Goal: Task Accomplishment & Management: Use online tool/utility

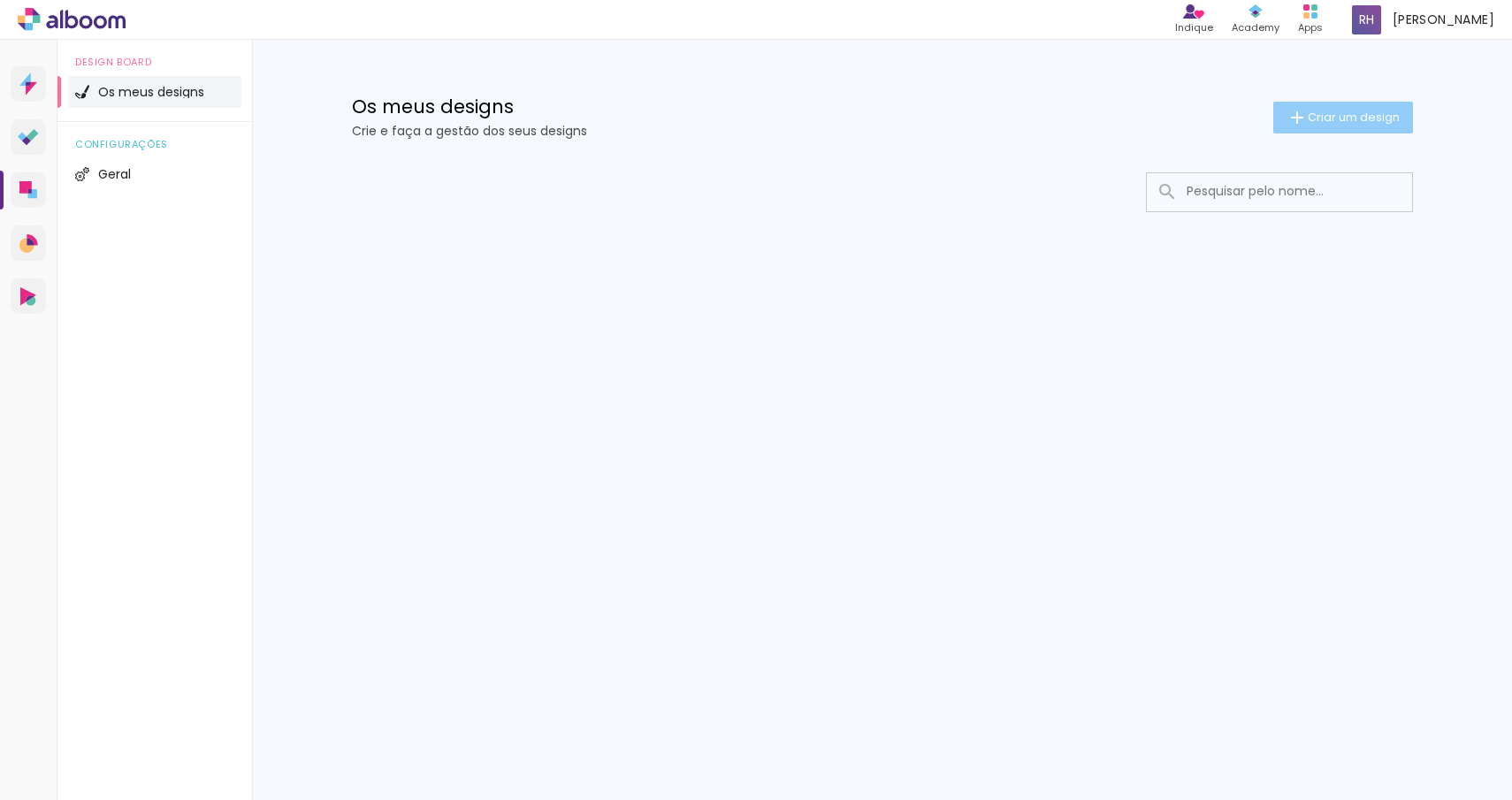
click at [1273, 119] on paper-button "Criar um design" at bounding box center [1343, 117] width 140 height 32
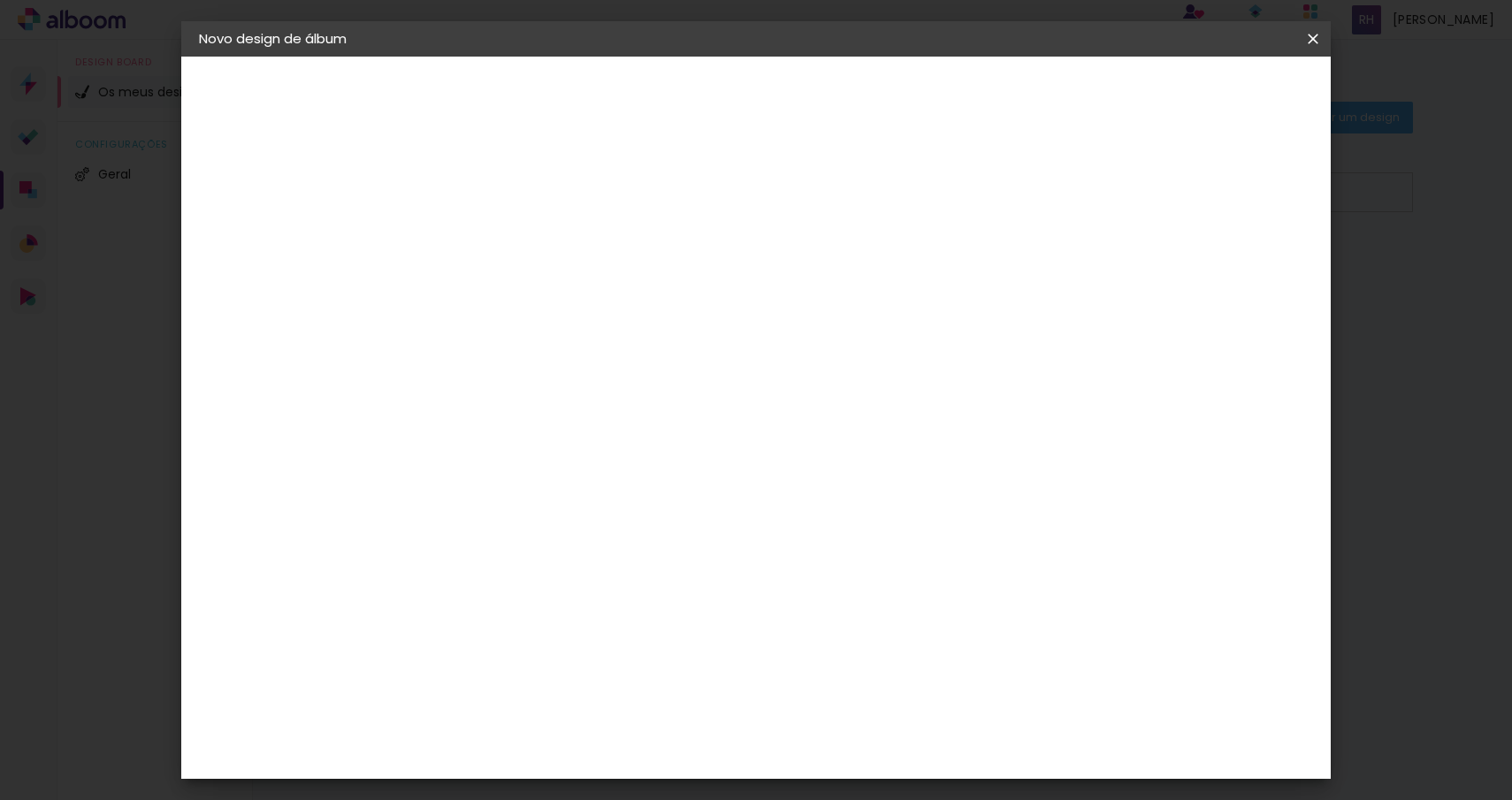
click at [285, 115] on iron-pages "A preencher título..." at bounding box center [296, 131] width 194 height 36
click at [494, 254] on paper-input-container "Título do álbum" at bounding box center [489, 238] width 13 height 45
type input "[PERSON_NAME] Fotografia"
type paper-input "[PERSON_NAME] Fotografia"
click at [669, 98] on paper-button "Avançar" at bounding box center [626, 93] width 87 height 30
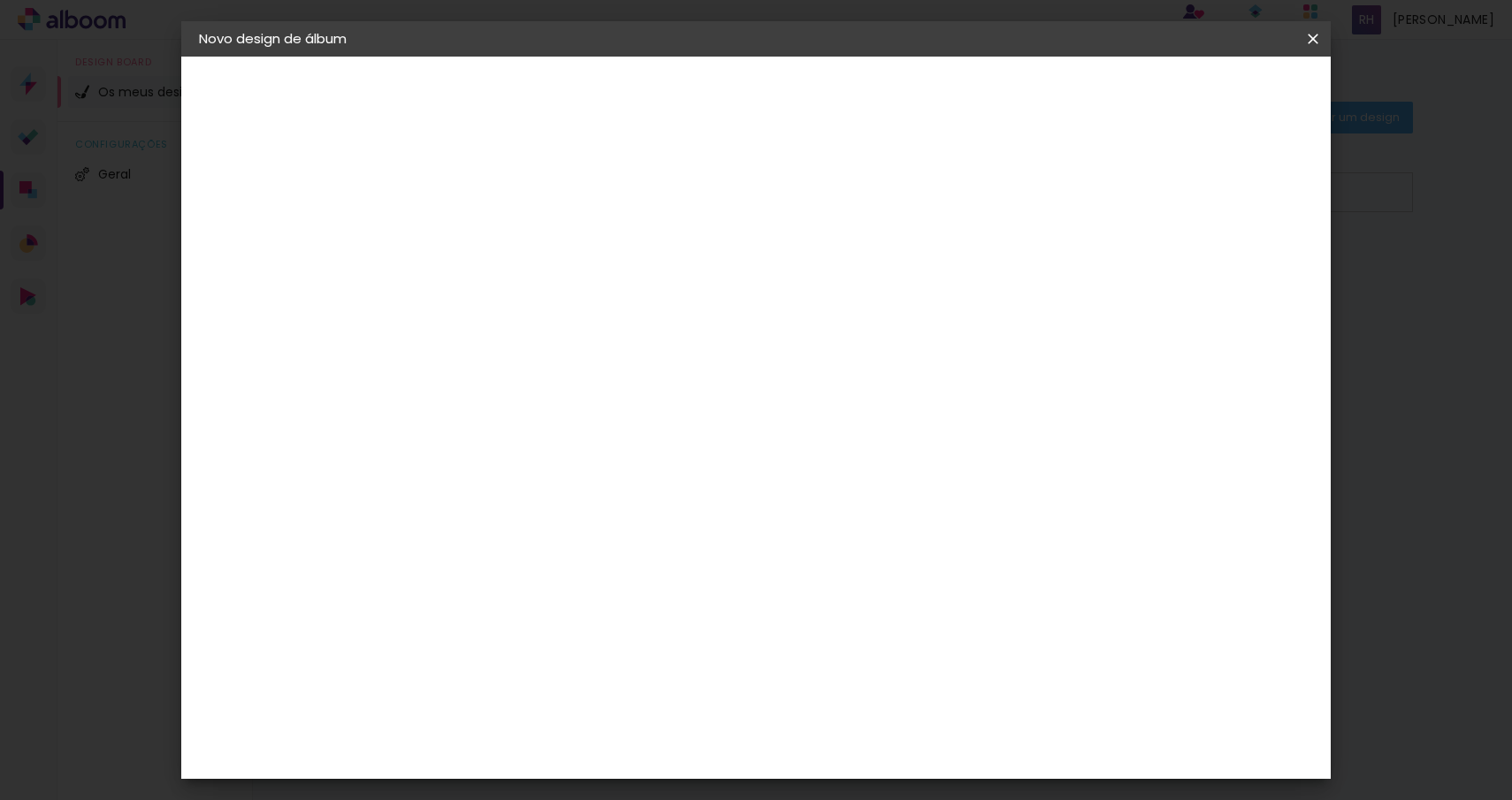
click at [0, 0] on slot "Tamanho Livre" at bounding box center [0, 0] width 0 height 0
click at [747, 378] on paper-item "Sugerir um laboratório" at bounding box center [681, 375] width 134 height 46
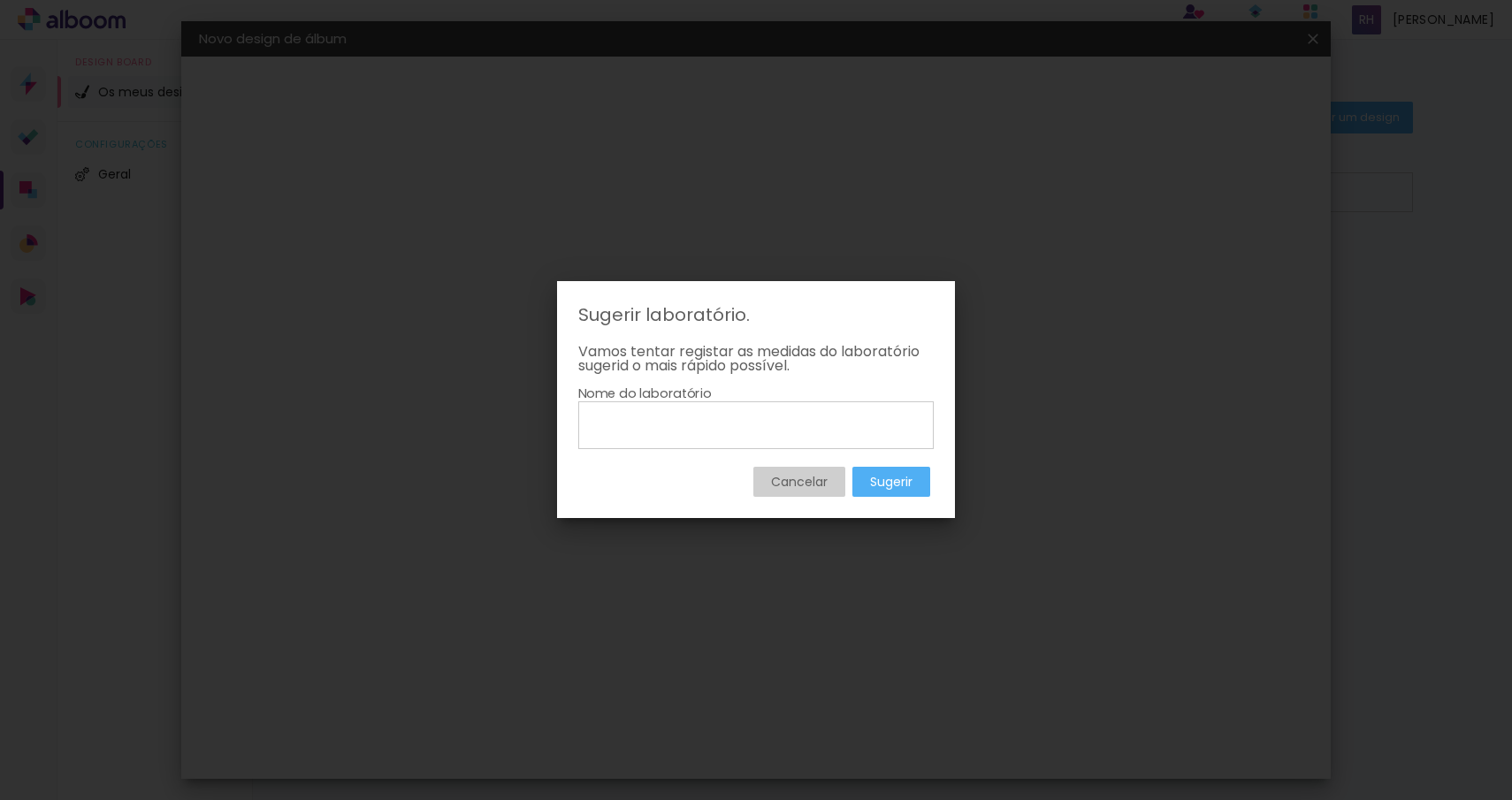
click at [0, 0] on slot "Cancelar" at bounding box center [0, 0] width 0 height 0
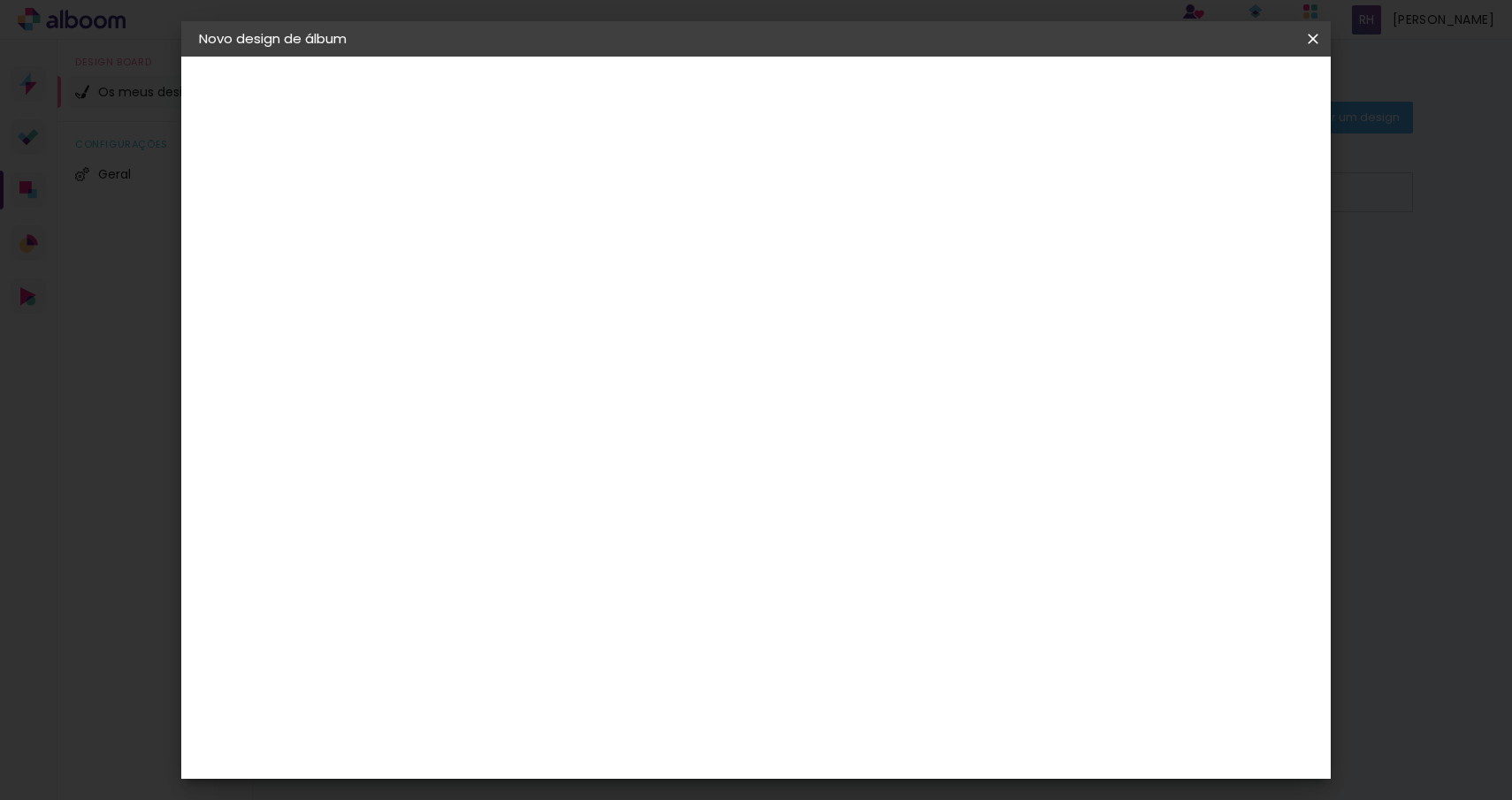
click at [535, 415] on paper-item "DreambooksPro" at bounding box center [514, 399] width 155 height 39
click at [542, 461] on div "Floricolor" at bounding box center [509, 464] width 65 height 14
click at [523, 328] on input at bounding box center [515, 337] width 143 height 22
click at [550, 398] on div "DreambooksPro" at bounding box center [535, 399] width 115 height 14
click at [0, 0] on slot "Avançar" at bounding box center [0, 0] width 0 height 0
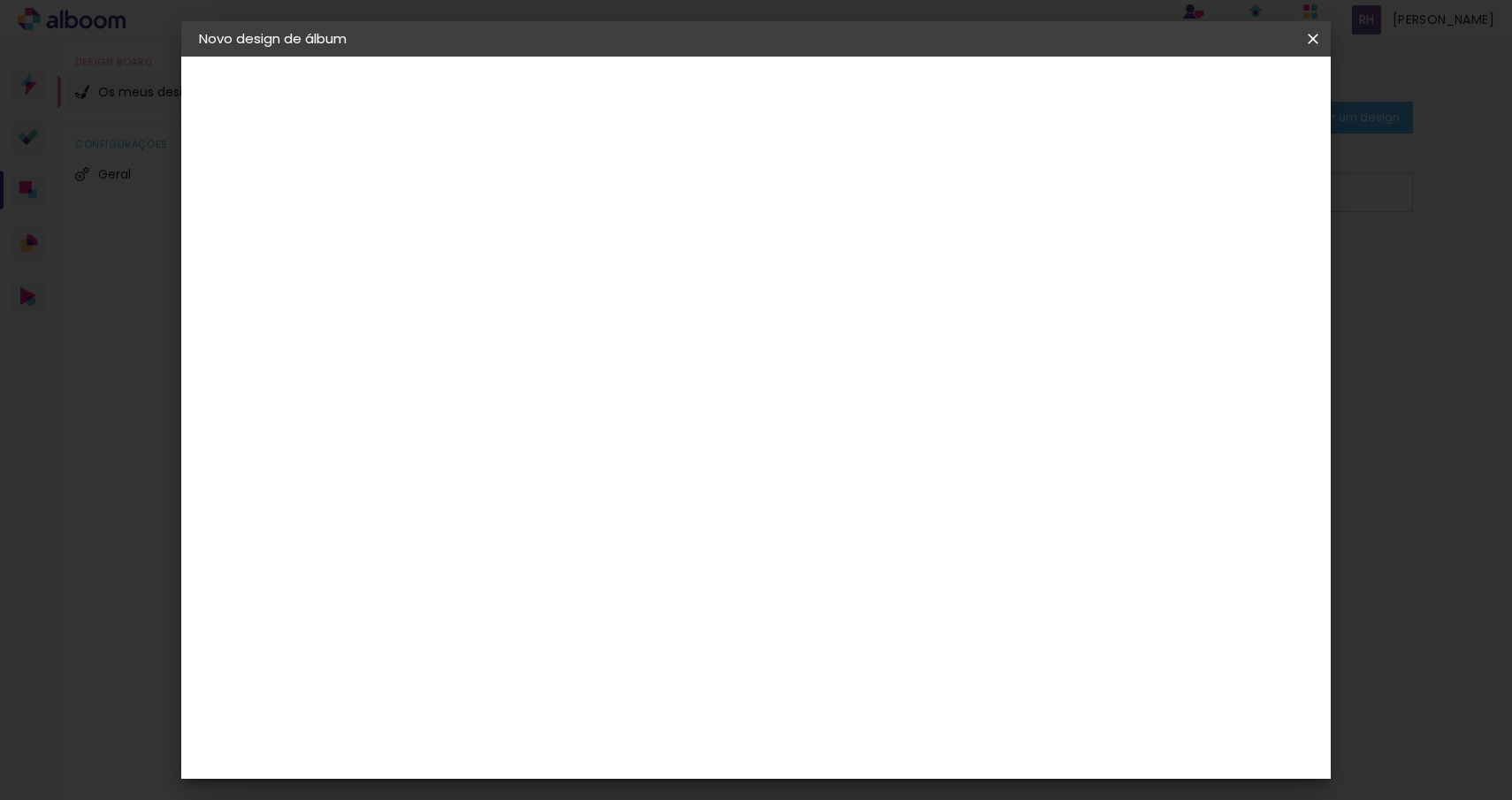
click at [557, 297] on input "text" at bounding box center [522, 308] width 69 height 27
click at [0, 0] on slot "Réplica Pequena" at bounding box center [0, 0] width 0 height 0
click at [705, 296] on input "Réplica Pequena" at bounding box center [596, 287] width 217 height 27
click at [0, 0] on slot "Réplica Grande" at bounding box center [0, 0] width 0 height 0
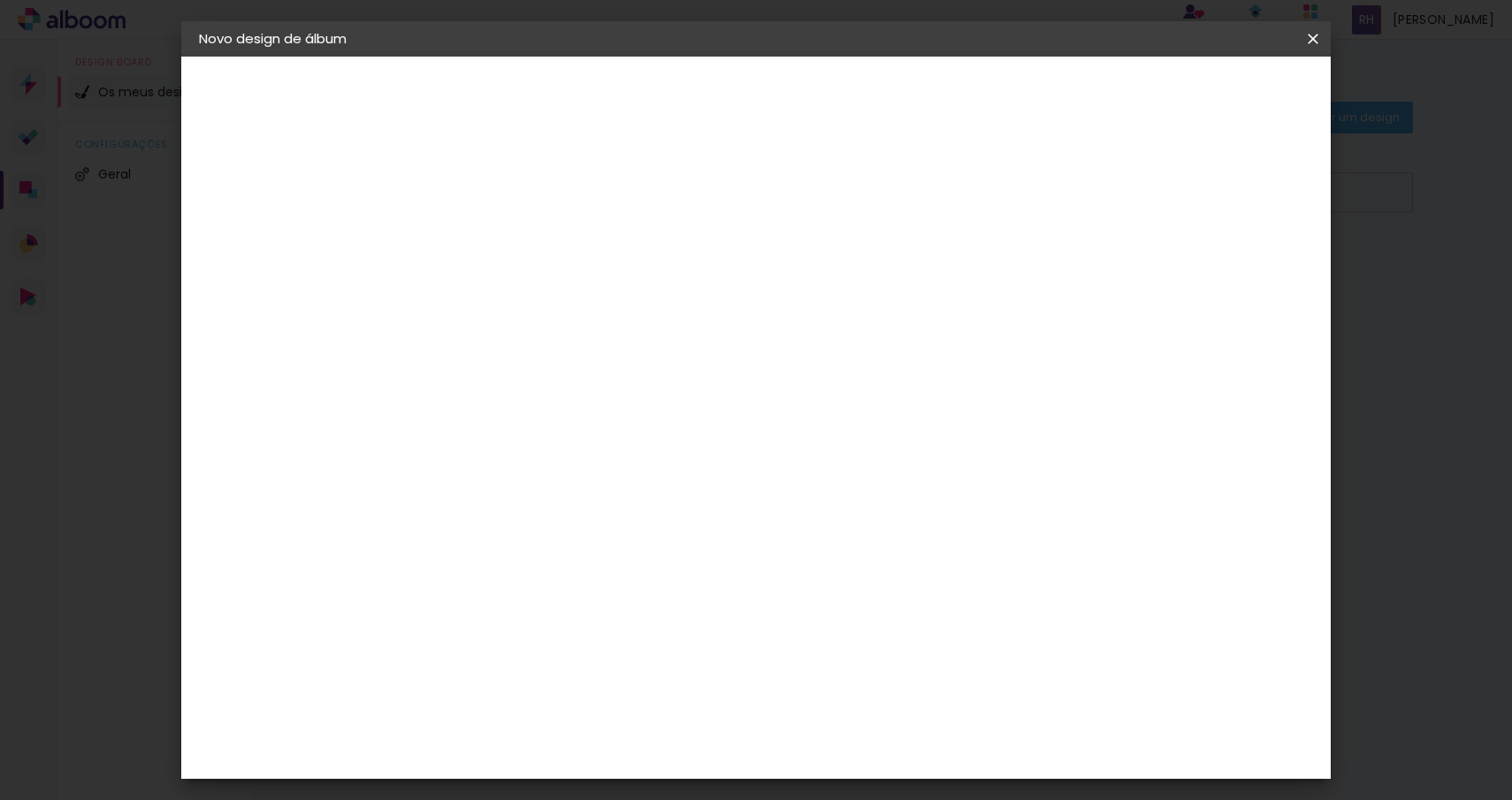
click at [803, 207] on div "Opções disponíveis Álbum Réplica Pequena Réplica Grande Tamanho Escolha o taman…" at bounding box center [607, 132] width 392 height 150
click at [705, 294] on input "Réplica Grande" at bounding box center [596, 290] width 217 height 27
click at [788, 297] on paper-item "Álbum" at bounding box center [865, 293] width 353 height 36
click at [705, 276] on input "Álbum" at bounding box center [596, 290] width 217 height 27
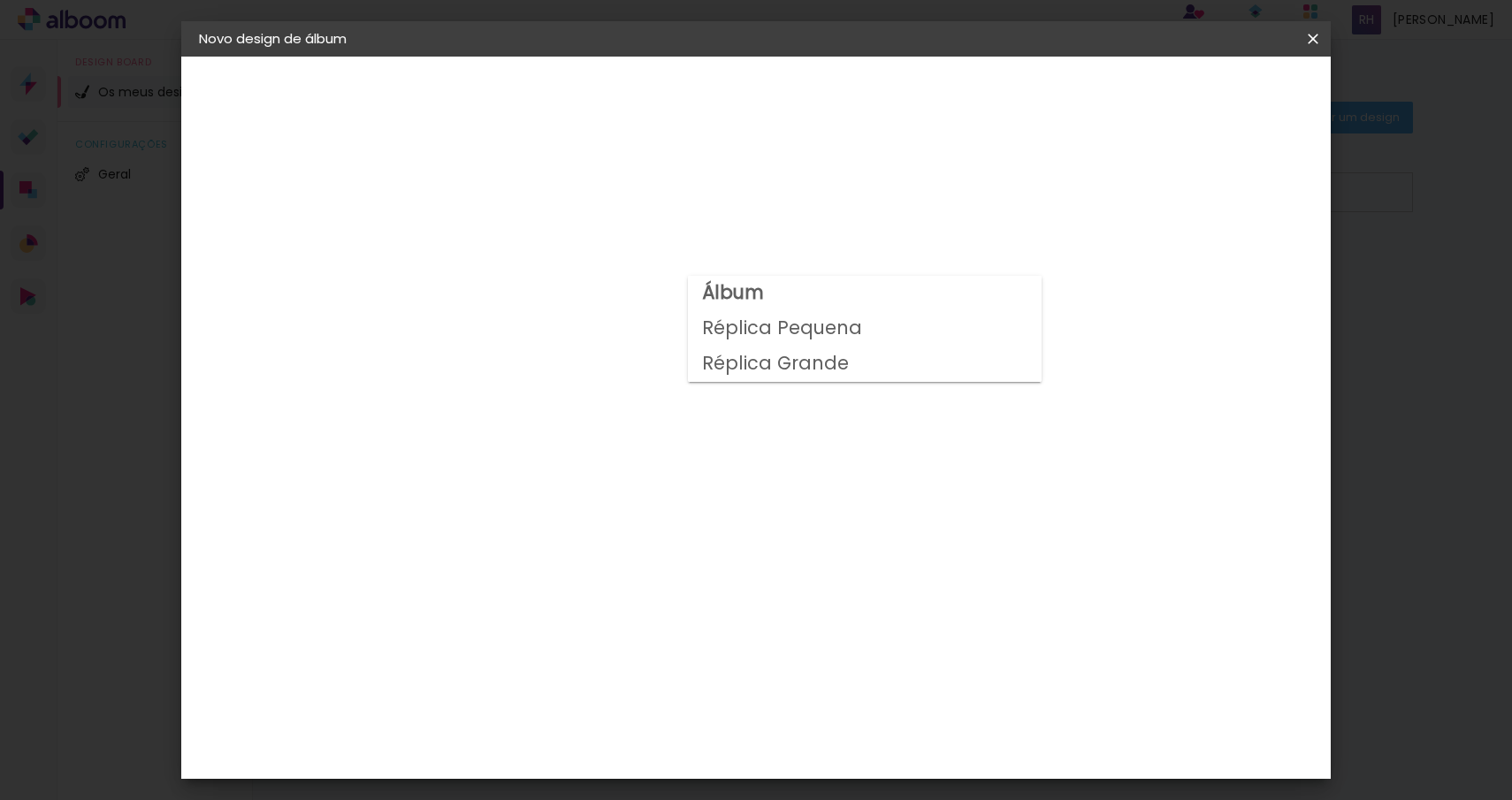
click at [0, 0] on slot "Réplica Pequena" at bounding box center [0, 0] width 0 height 0
click at [705, 300] on input "Réplica Pequena" at bounding box center [596, 290] width 217 height 27
click at [0, 0] on slot "Réplica Grande" at bounding box center [0, 0] width 0 height 0
type input "Réplica Grande"
click at [776, 104] on div "Voltar Avançar" at bounding box center [688, 93] width 176 height 30
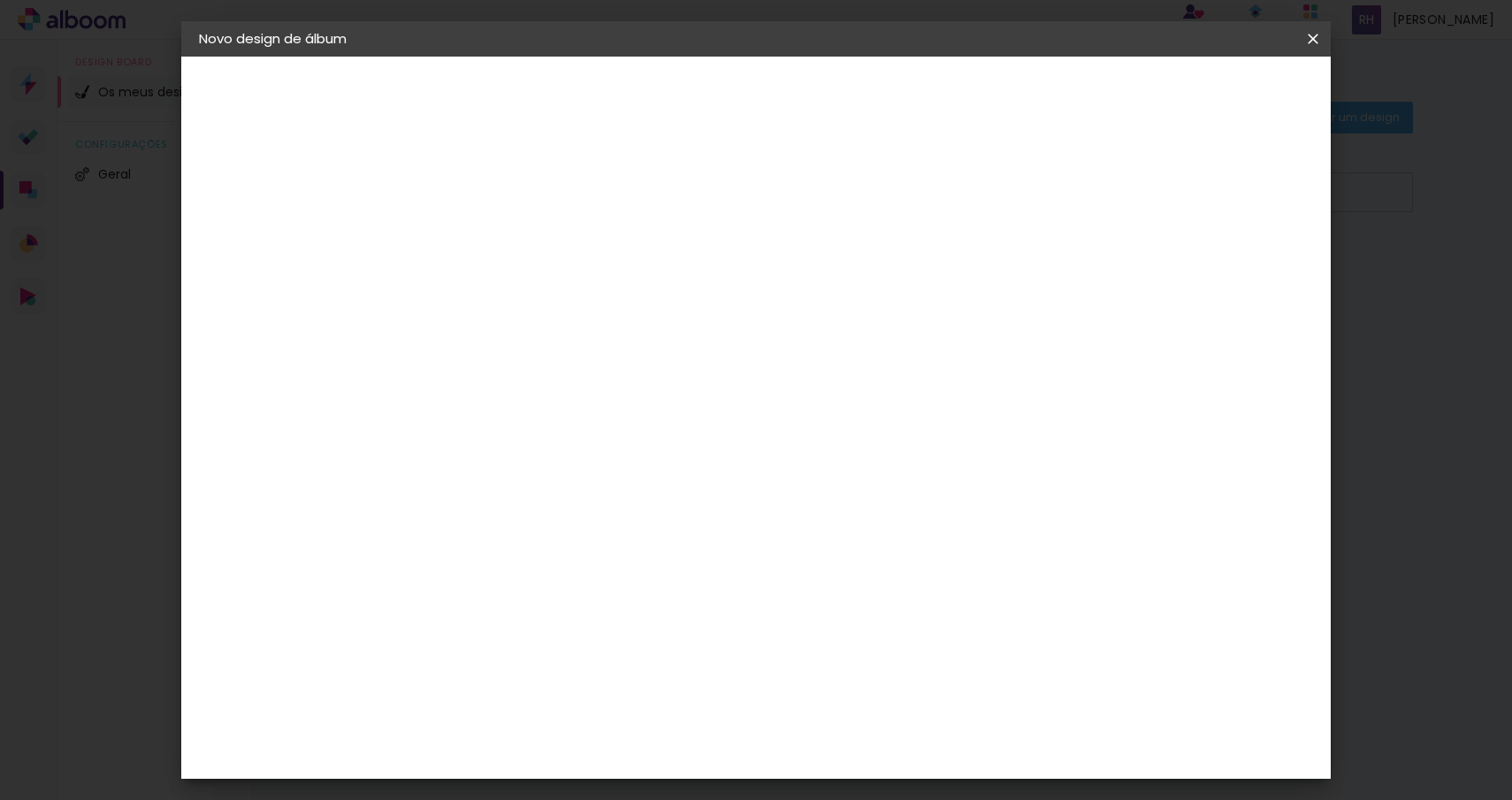
click at [328, 263] on iron-pages "Modelo A escolher modelo... Tamanho livre" at bounding box center [296, 258] width 194 height 36
drag, startPoint x: 301, startPoint y: 305, endPoint x: 259, endPoint y: 308, distance: 42.1
click at [301, 305] on div "3. Revisão" at bounding box center [296, 308] width 194 height 21
click at [254, 308] on div "3. Revisão" at bounding box center [296, 308] width 194 height 21
click at [765, 245] on div "Opções disponíveis Álbum Réplica Pequena Réplica Grande Tamanho Escolha o taman…" at bounding box center [607, 551] width 339 height 761
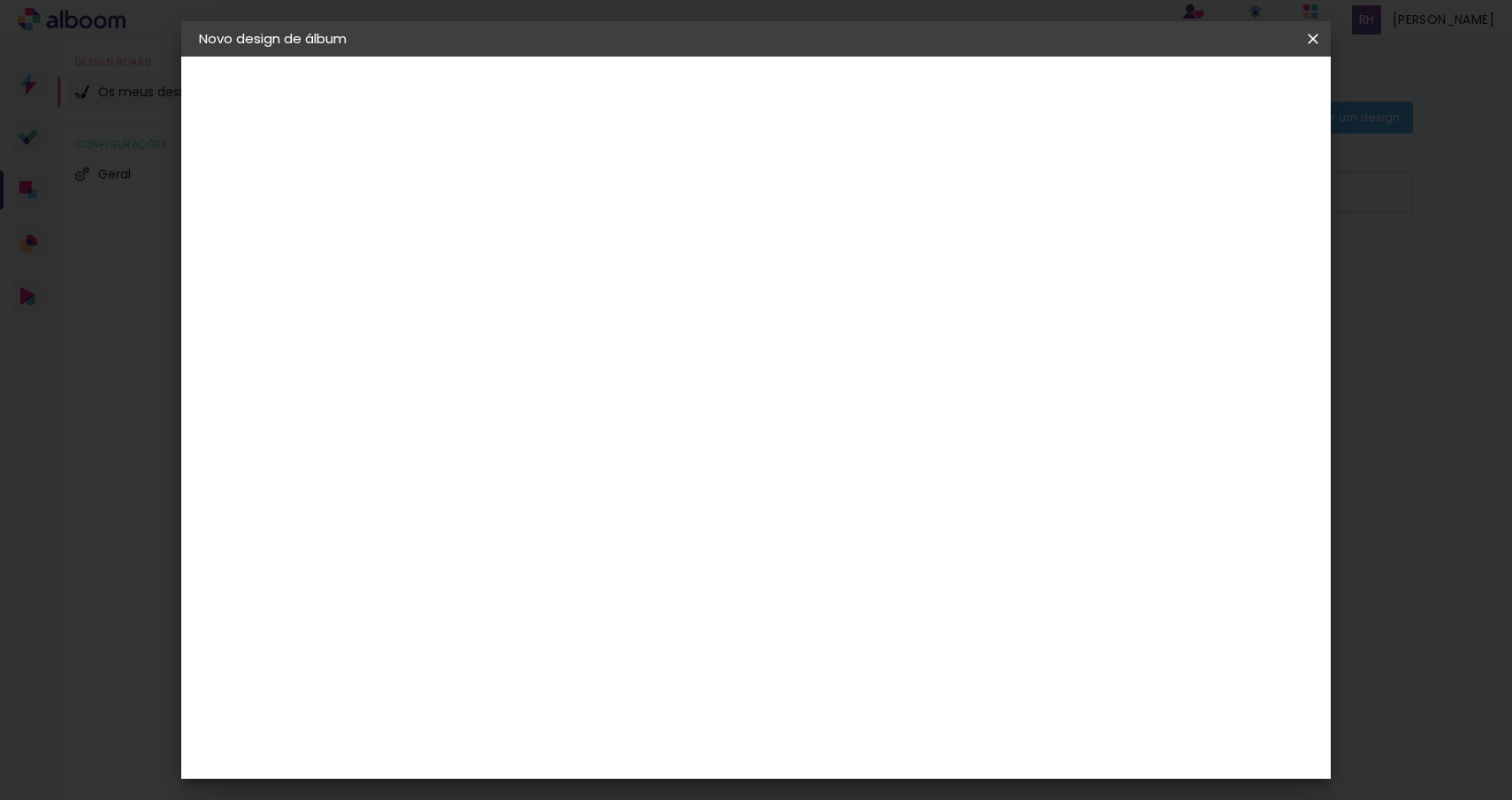
scroll to position [101, 0]
drag, startPoint x: 660, startPoint y: 526, endPoint x: 648, endPoint y: 534, distance: 14.4
click at [651, 526] on div "Opções disponíveis Álbum Réplica Pequena Réplica Grande Tamanho Escolha o taman…" at bounding box center [607, 450] width 339 height 761
drag, startPoint x: 731, startPoint y: 539, endPoint x: 757, endPoint y: 537, distance: 26.1
click at [608, 557] on div "Vertical" at bounding box center [567, 580] width 82 height 46
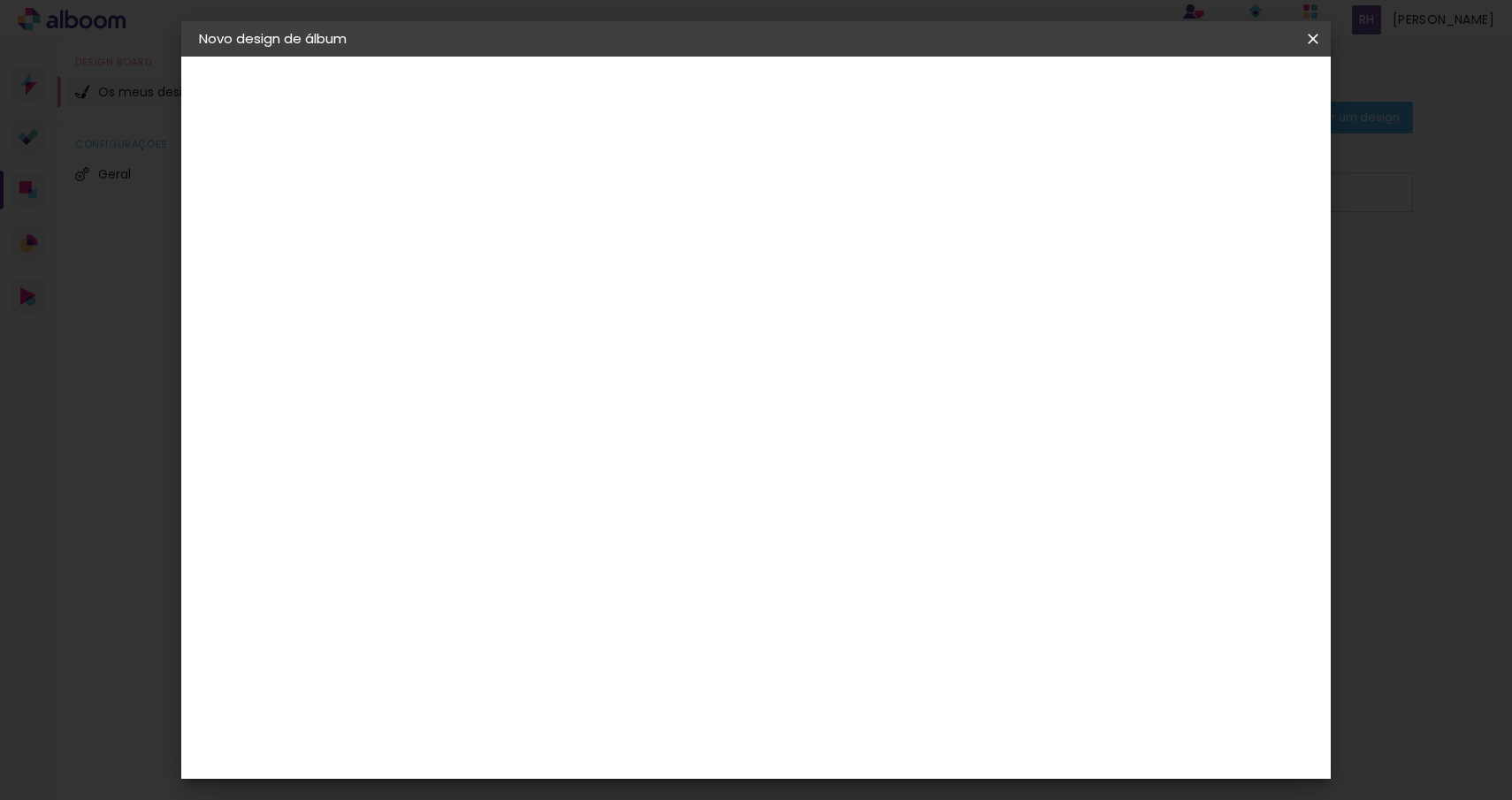
click at [608, 557] on div "Vertical" at bounding box center [567, 580] width 82 height 46
drag, startPoint x: 767, startPoint y: 537, endPoint x: 775, endPoint y: 533, distance: 8.9
click at [608, 557] on div "Vertical" at bounding box center [567, 580] width 82 height 46
click at [608, 417] on span "30 × 20" at bounding box center [567, 436] width 82 height 37
click at [0, 0] on slot "Avançar" at bounding box center [0, 0] width 0 height 0
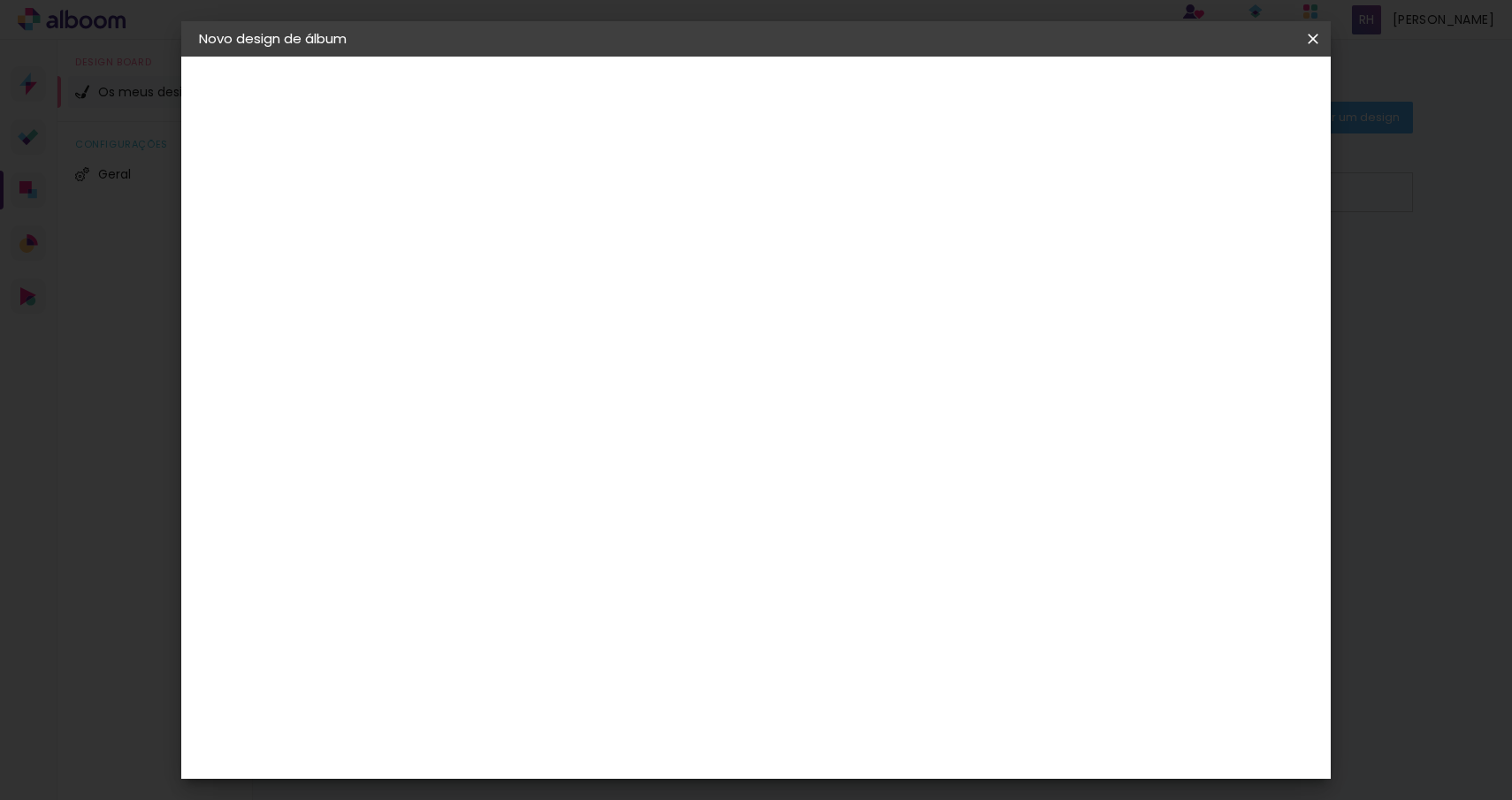
click at [1312, 53] on paper-icon-button at bounding box center [1312, 38] width 36 height 32
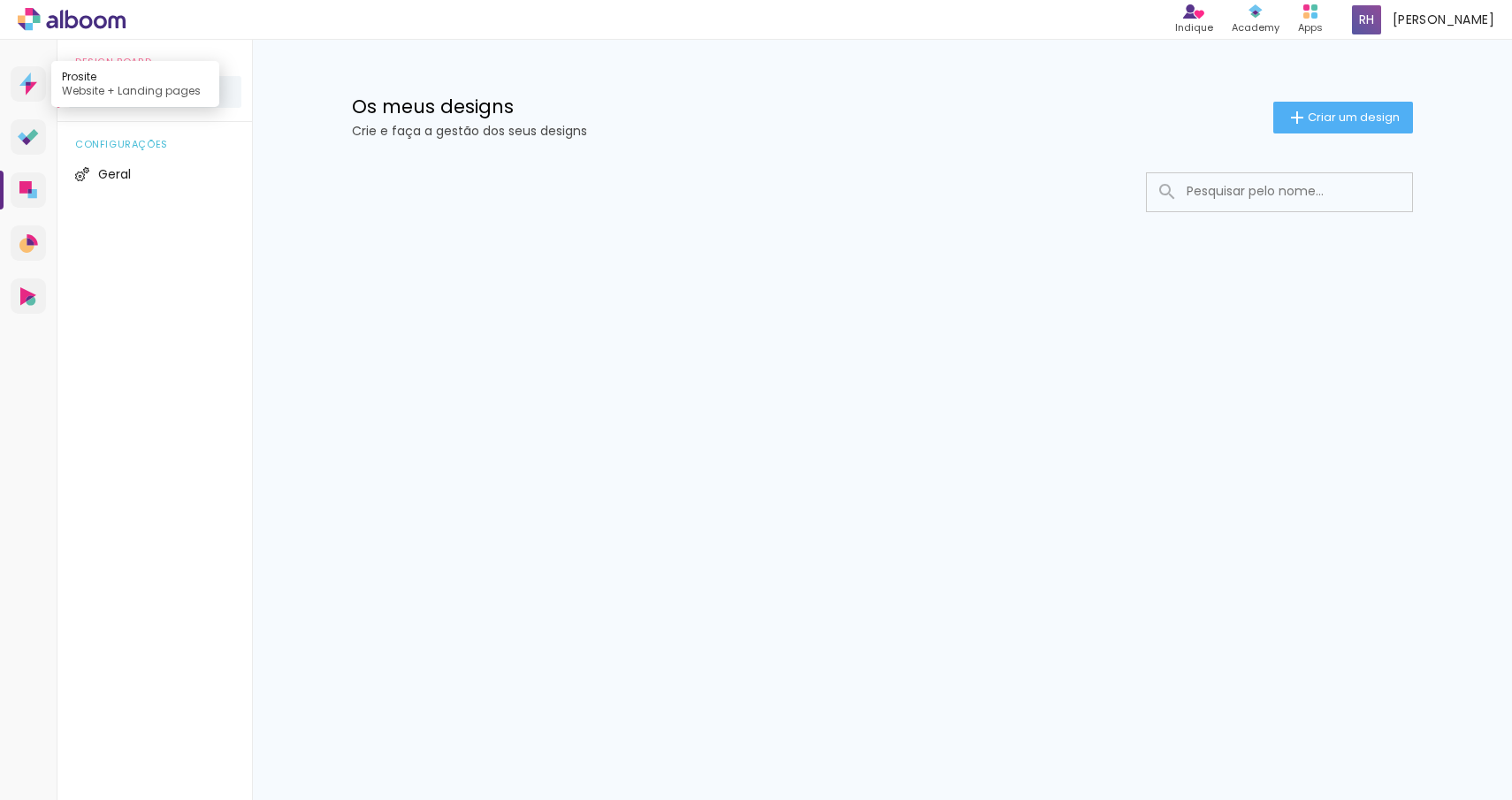
click at [38, 92] on link "Prosite Website + Landing pages" at bounding box center [28, 83] width 36 height 36
